Goal: Navigation & Orientation: Go to known website

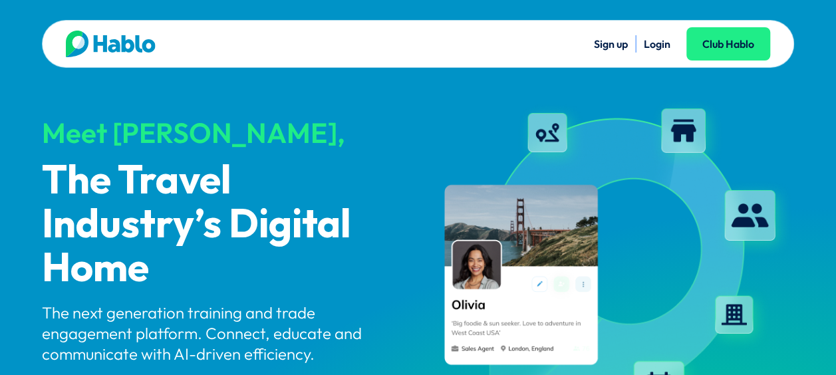
click at [654, 48] on link "Login" at bounding box center [657, 43] width 27 height 13
click at [659, 47] on link "Login" at bounding box center [657, 43] width 27 height 13
